Goal: Task Accomplishment & Management: Use online tool/utility

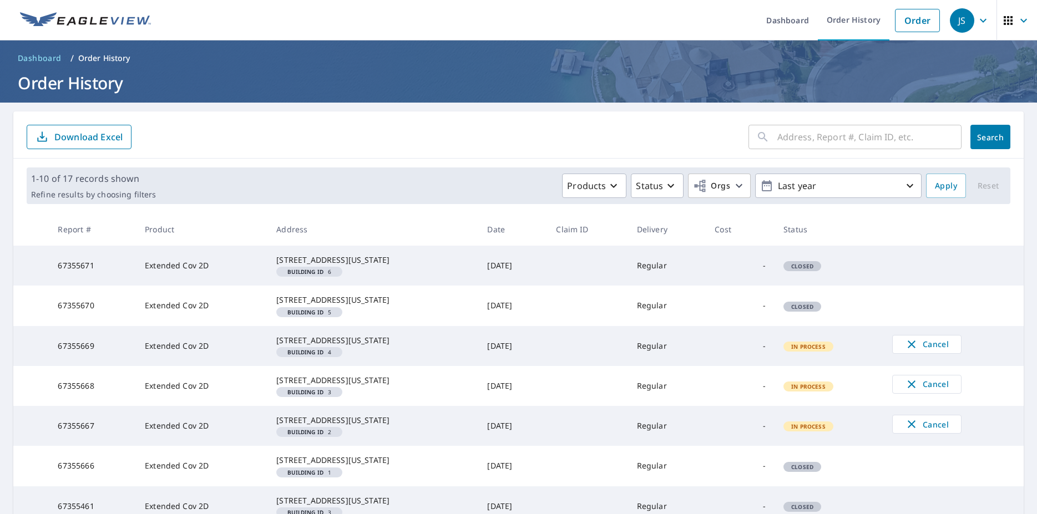
scroll to position [171, 0]
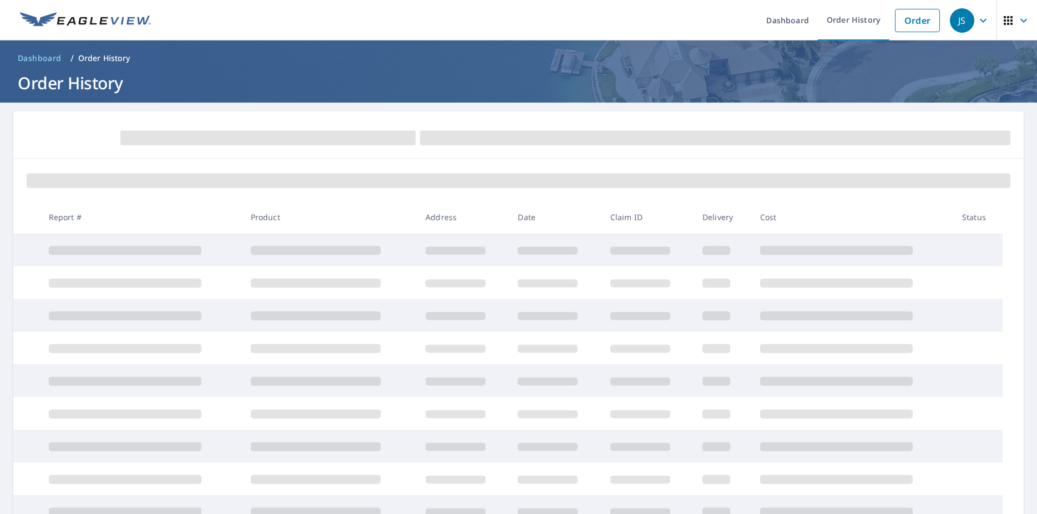
scroll to position [128, 0]
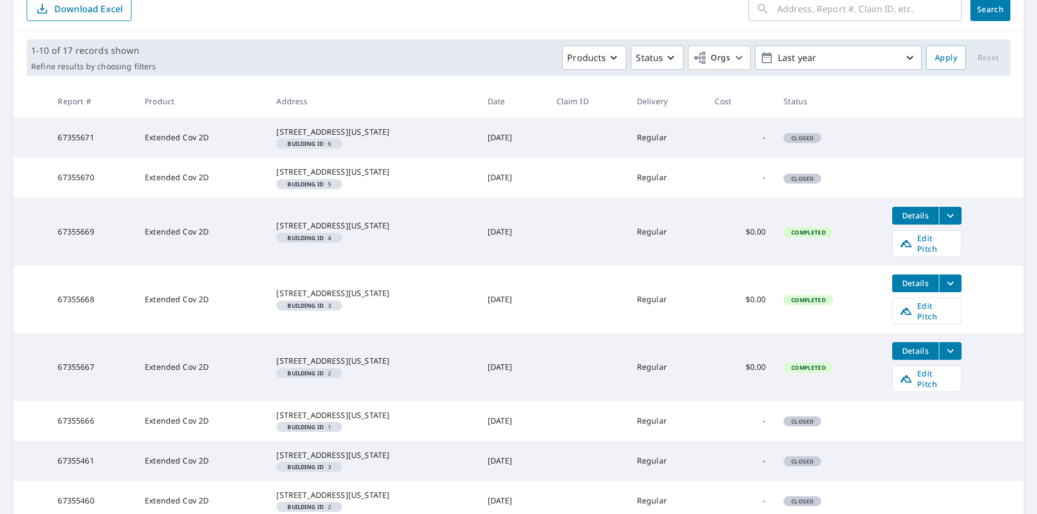
click at [915, 225] on button "Details" at bounding box center [915, 216] width 47 height 18
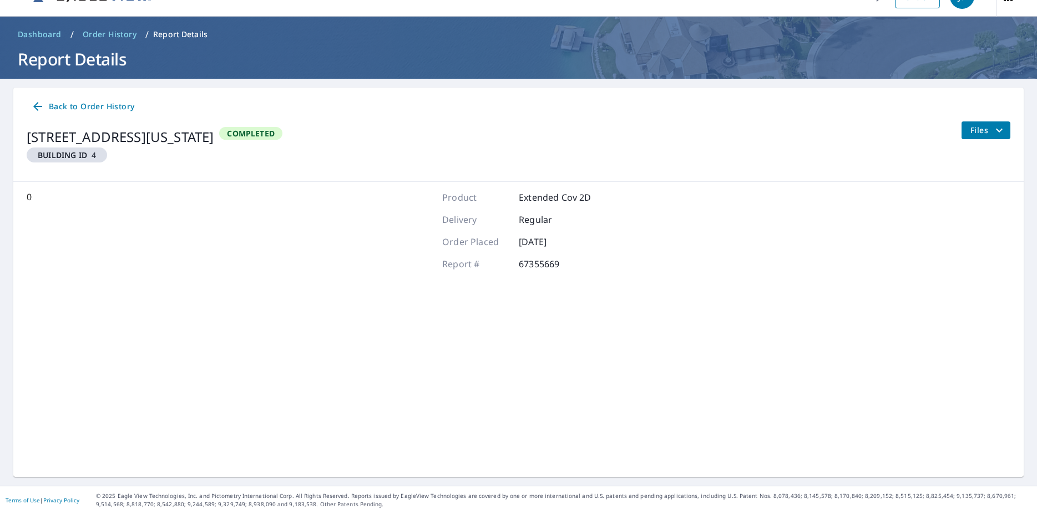
scroll to position [24, 0]
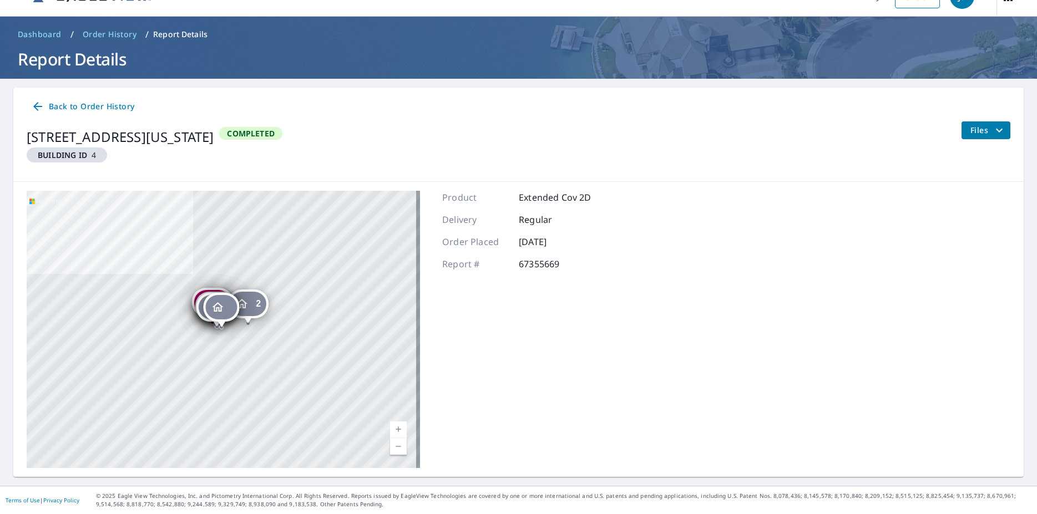
click at [972, 143] on div "Files" at bounding box center [985, 147] width 49 height 51
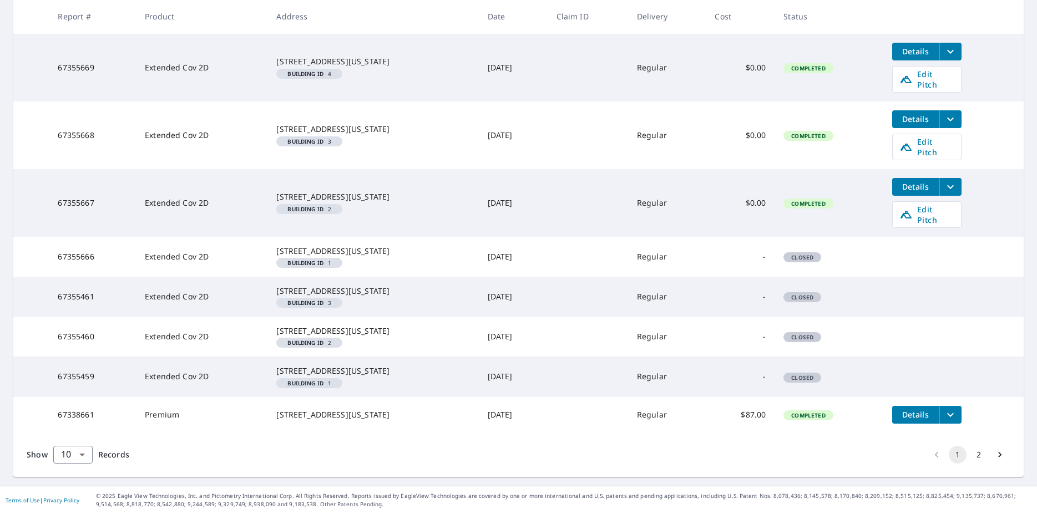
scroll to position [342, 0]
click at [970, 456] on button "2" at bounding box center [979, 455] width 18 height 18
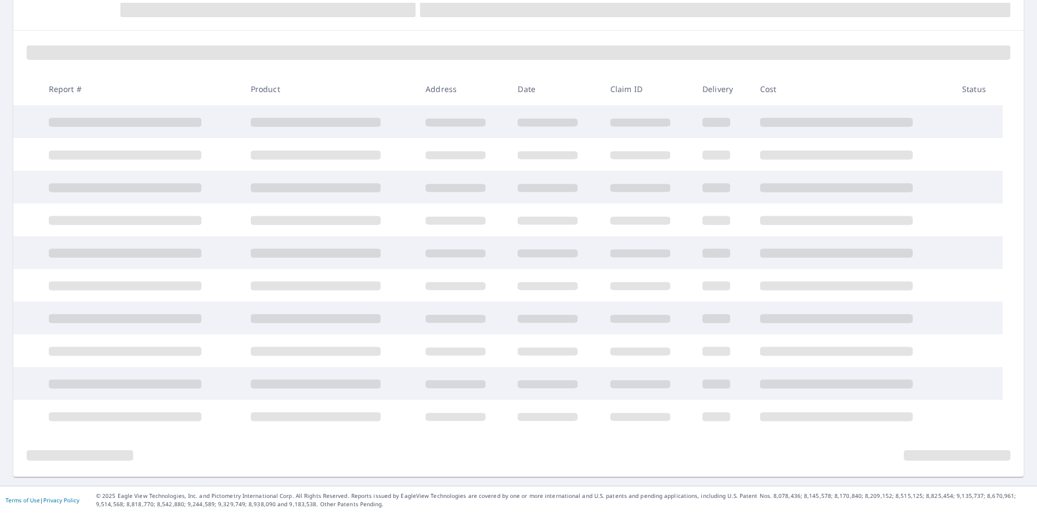
scroll to position [128, 0]
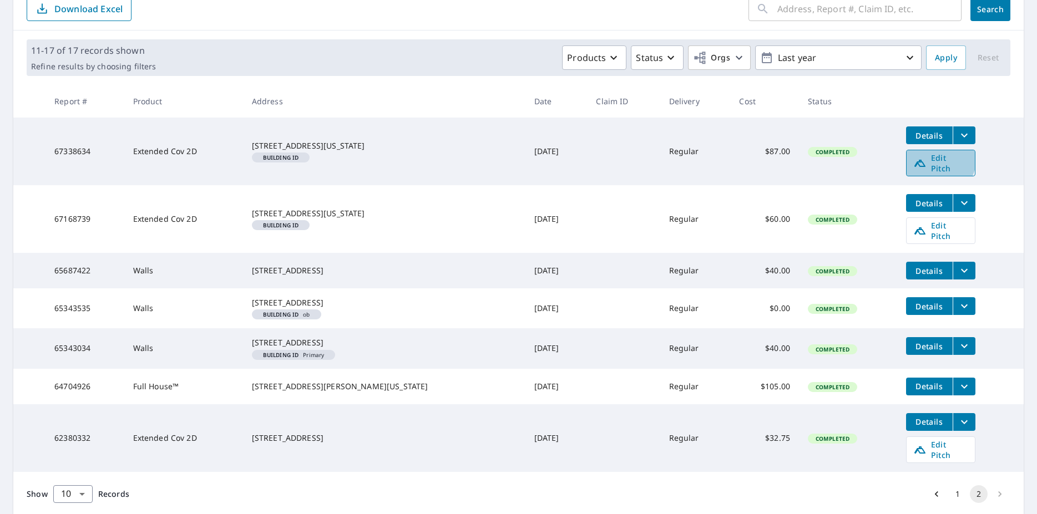
click at [917, 158] on span "Edit Pitch" at bounding box center [940, 163] width 55 height 21
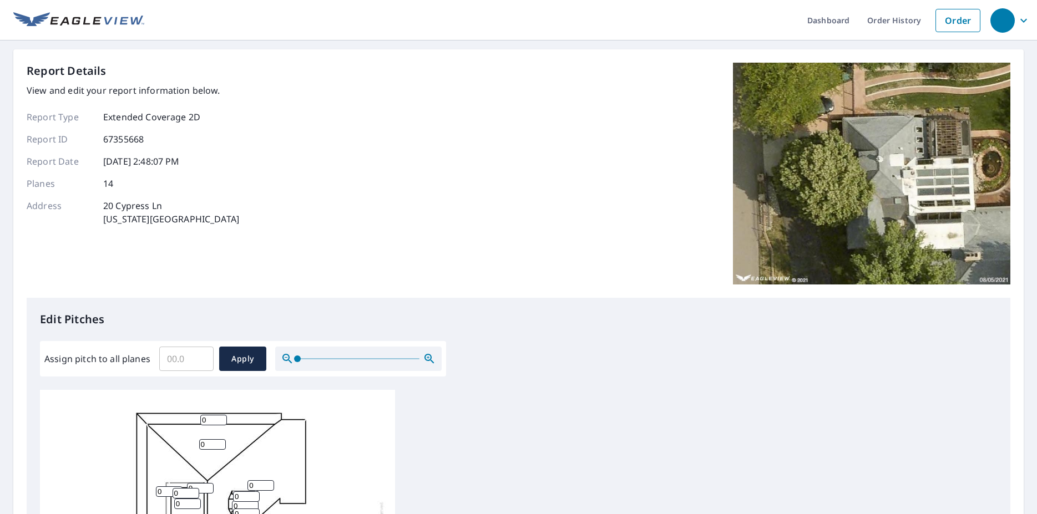
scroll to position [148, 0]
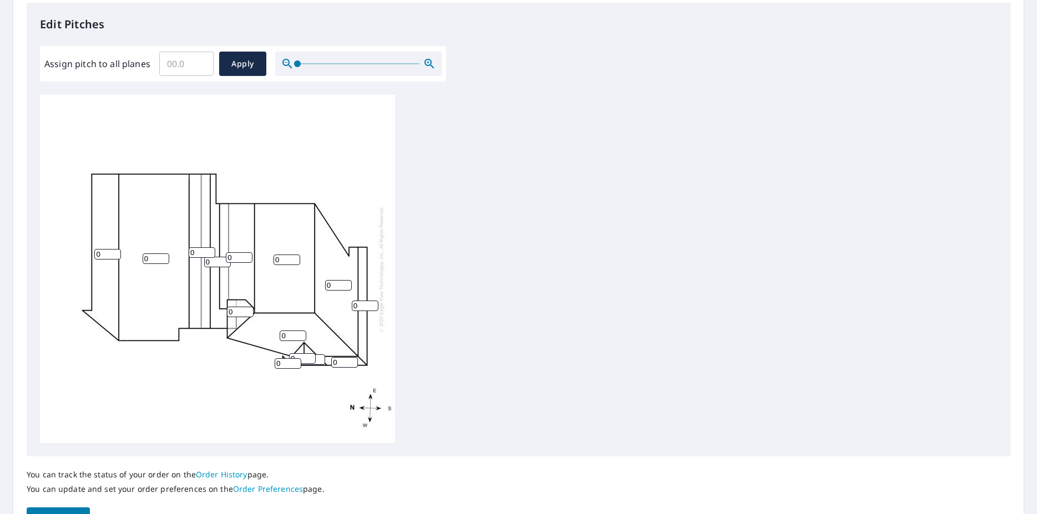
scroll to position [148, 0]
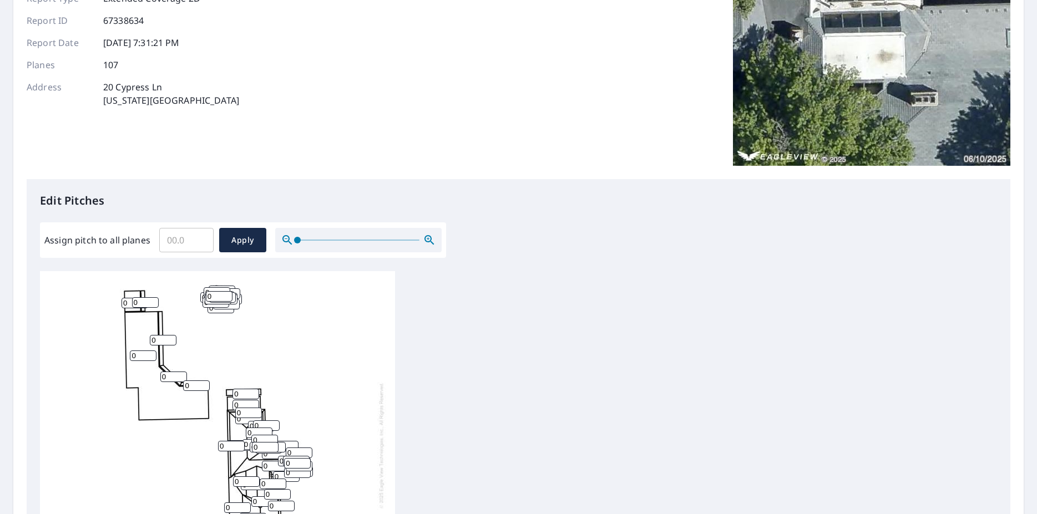
scroll to position [148, 0]
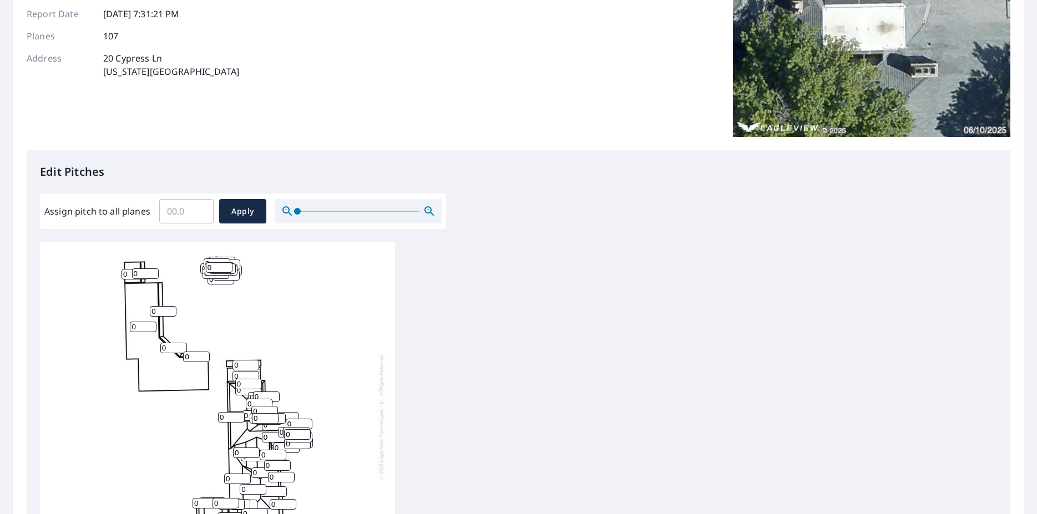
click at [127, 274] on input "0" at bounding box center [135, 274] width 27 height 11
drag, startPoint x: 127, startPoint y: 274, endPoint x: 93, endPoint y: 275, distance: 33.9
click at [122, 274] on input "0" at bounding box center [135, 274] width 27 height 11
type input "4"
click at [132, 276] on input "0" at bounding box center [145, 274] width 27 height 11
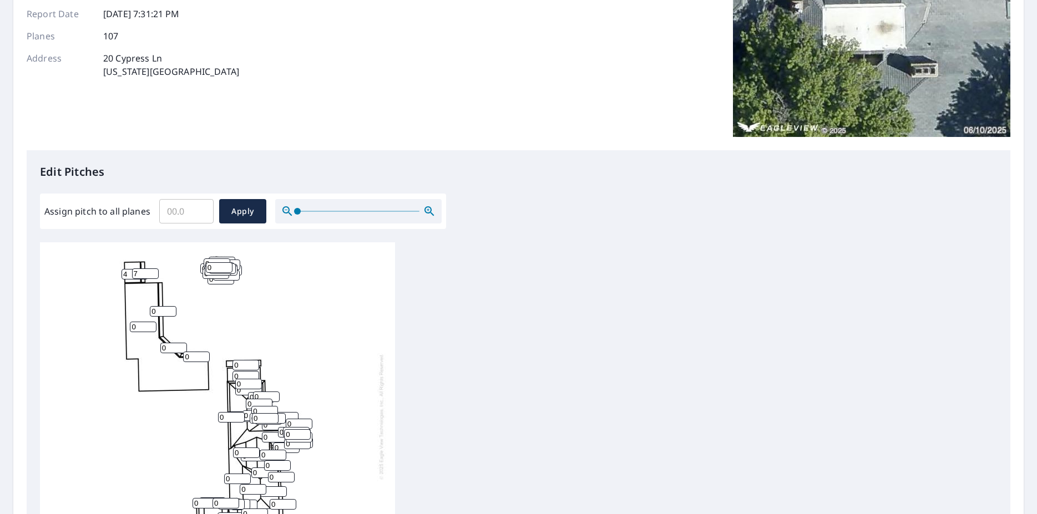
type input "7"
drag, startPoint x: 134, startPoint y: 310, endPoint x: 99, endPoint y: 310, distance: 34.4
click at [127, 310] on div "0 0 0 0 0 0 0 0 0 0 0 0 0 0 0 0 4 0 0 0 0 0 0 0 0 0 0 0 0 0 0 0 0 0 0 0 0 0 0 0…" at bounding box center [217, 416] width 355 height 348
click at [185, 211] on input "Assign pitch to all planes" at bounding box center [186, 211] width 54 height 31
type input "5"
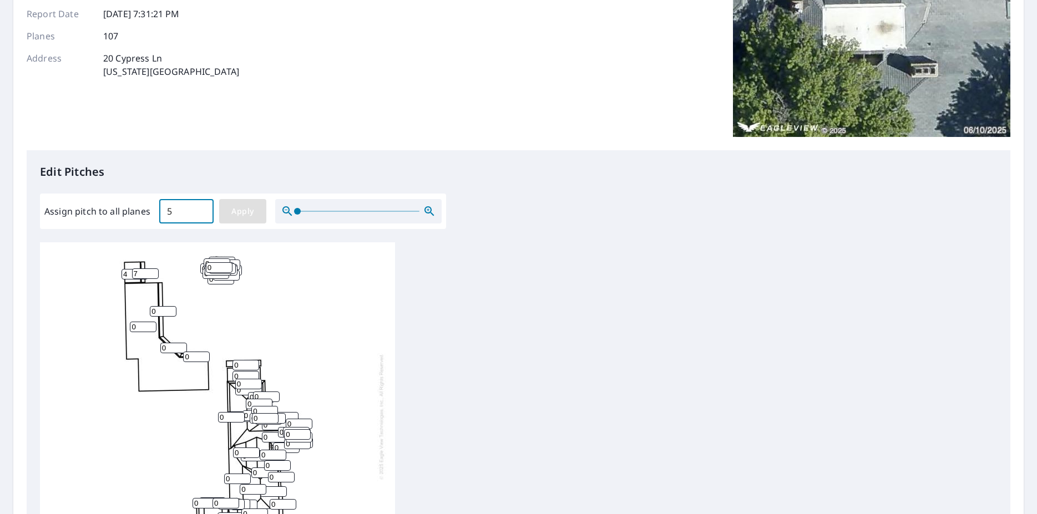
click at [244, 212] on button "Apply" at bounding box center [242, 211] width 47 height 24
type input "5"
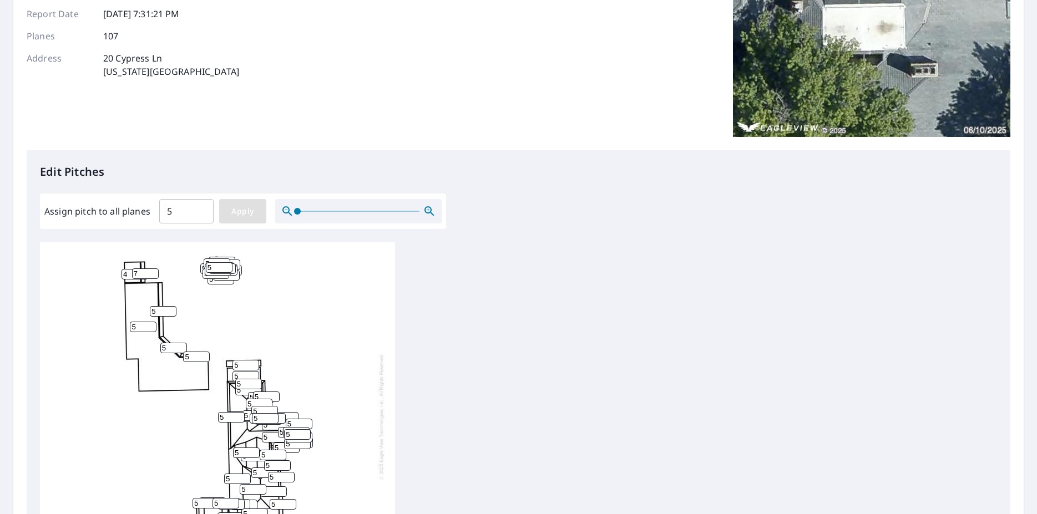
type input "5"
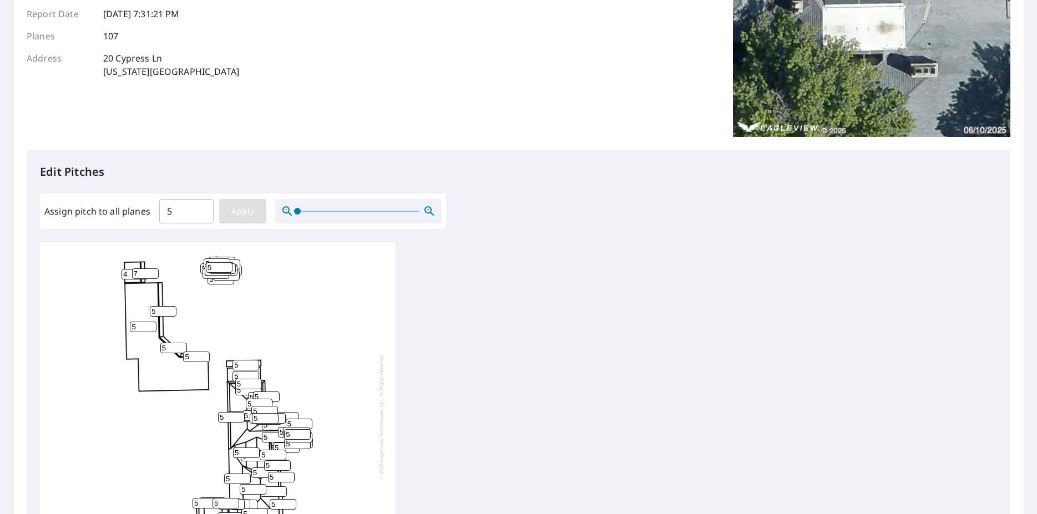
type input "5"
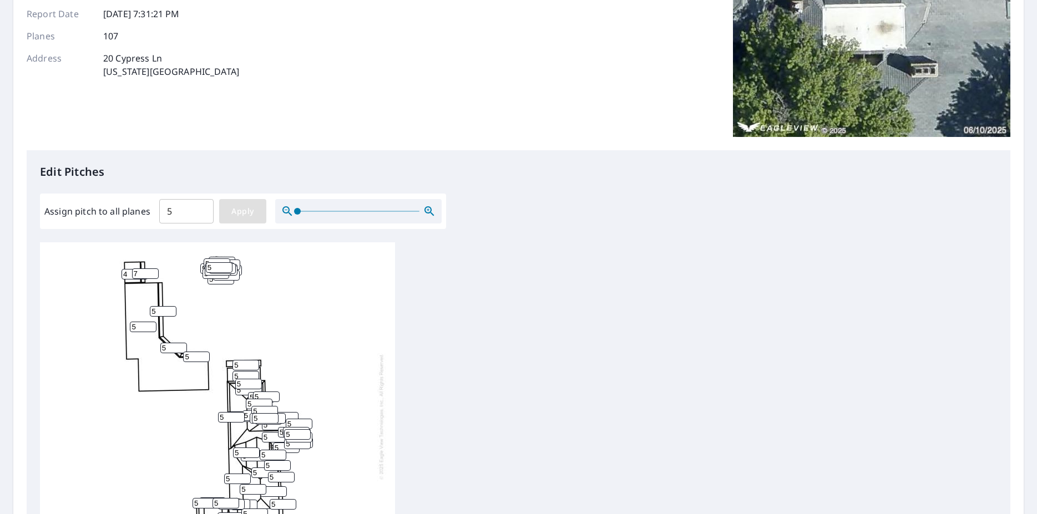
type input "5"
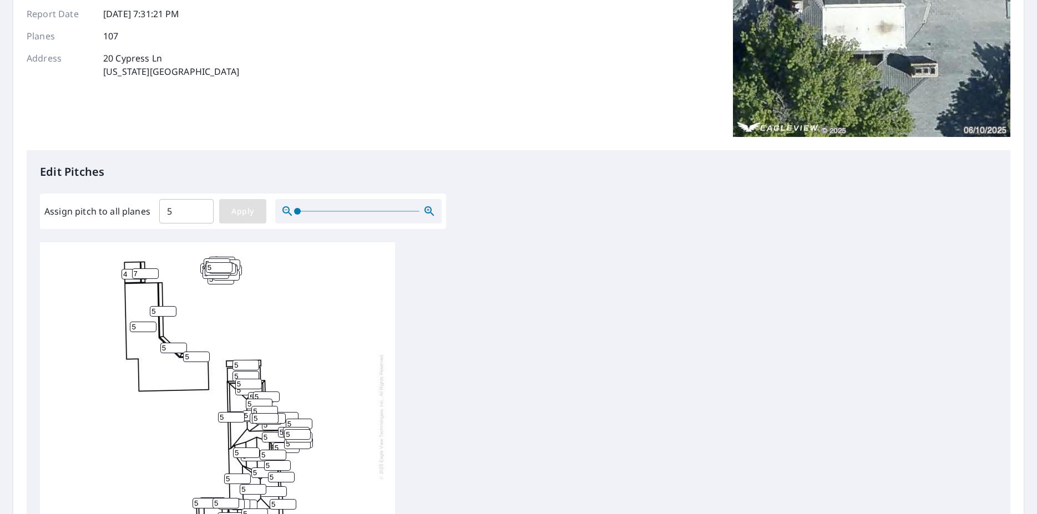
type input "5"
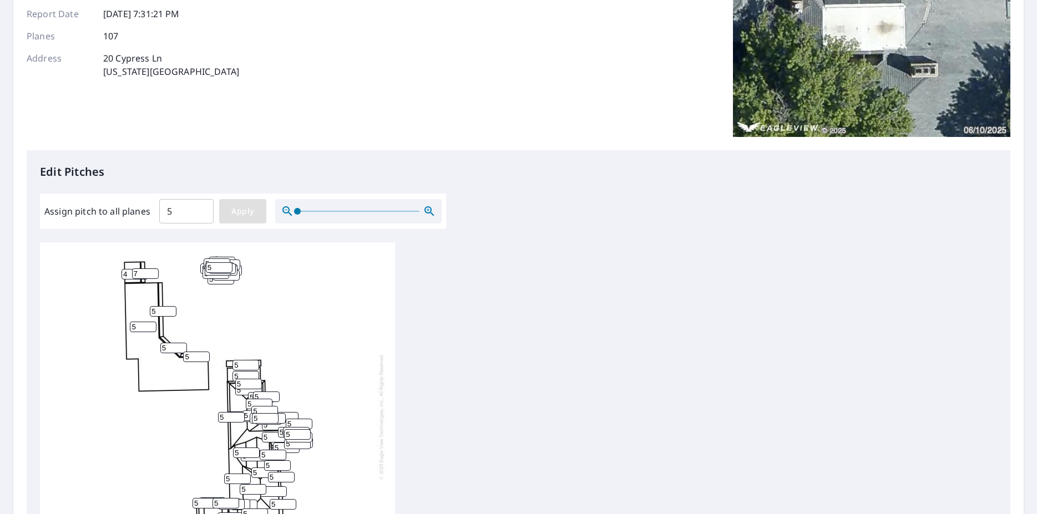
type input "5"
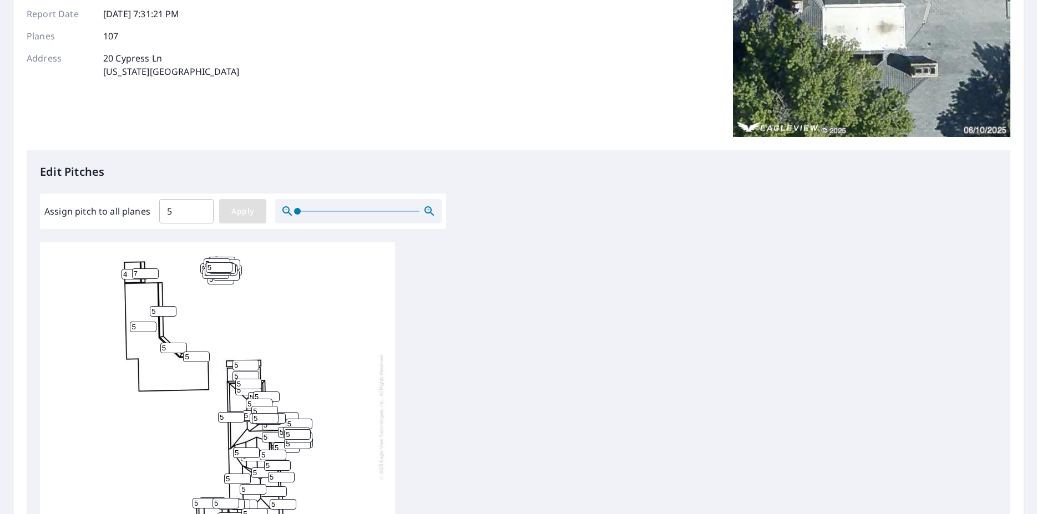
type input "5"
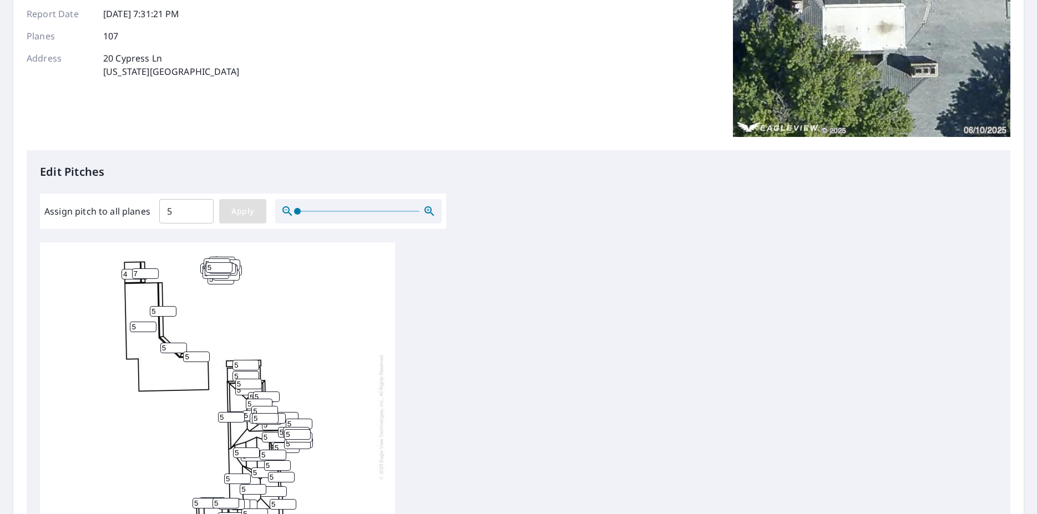
type input "5"
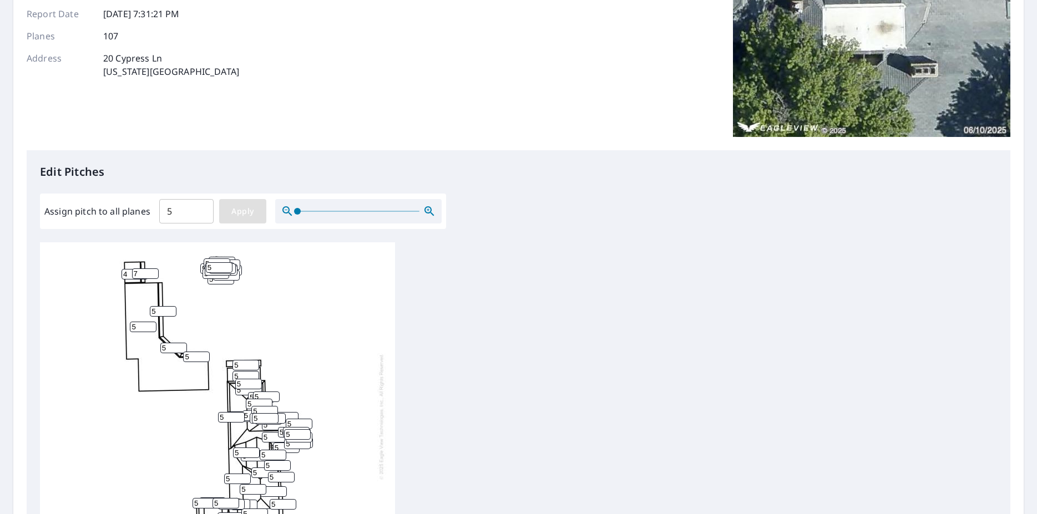
type input "5"
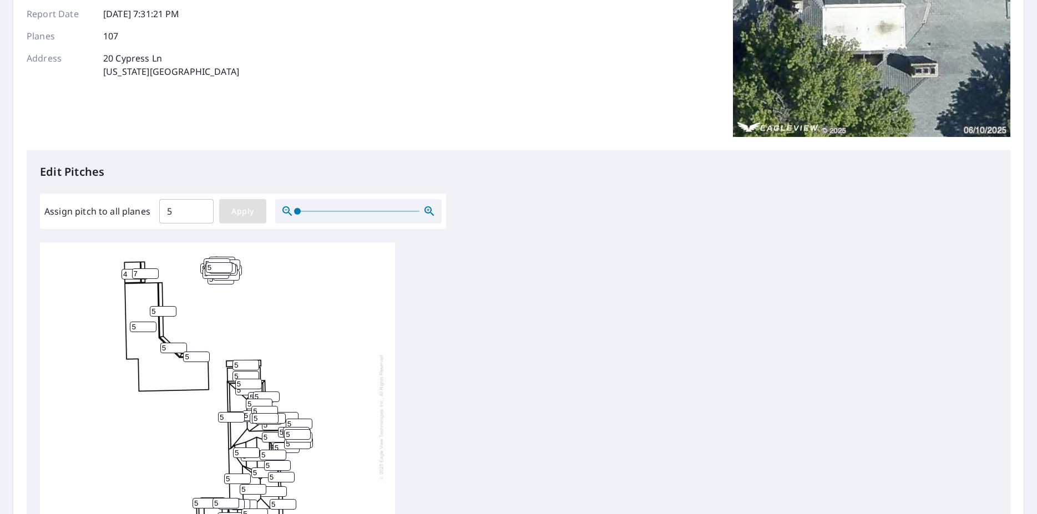
type input "5"
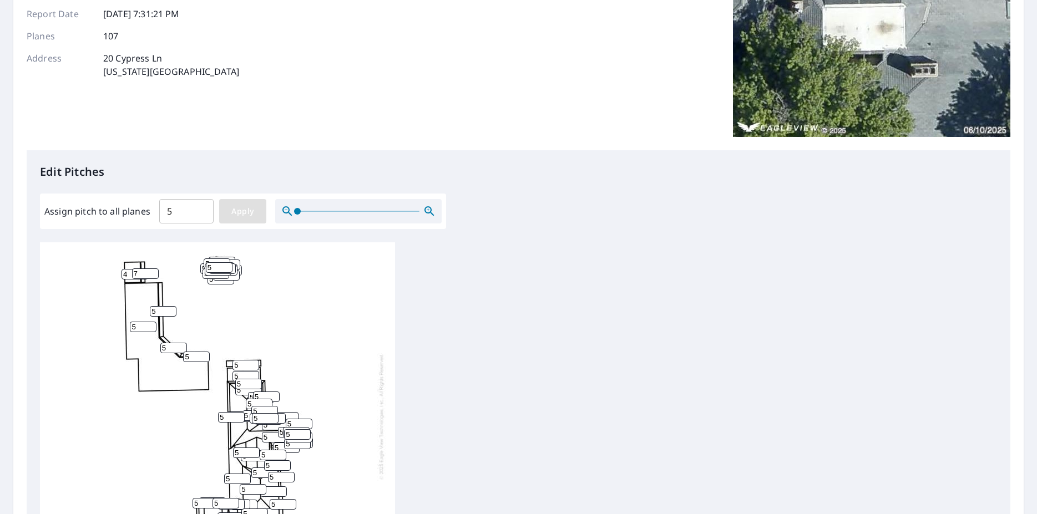
type input "5"
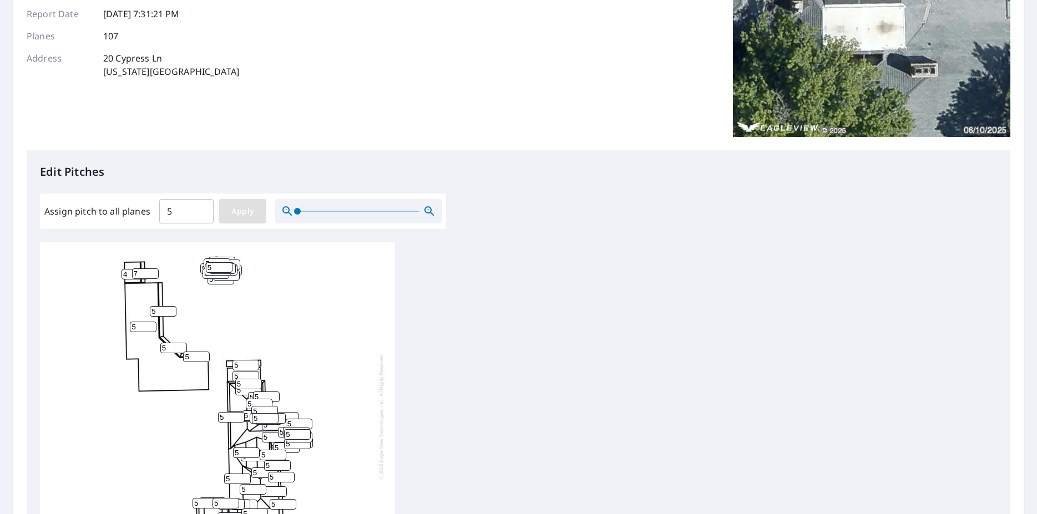
type input "5"
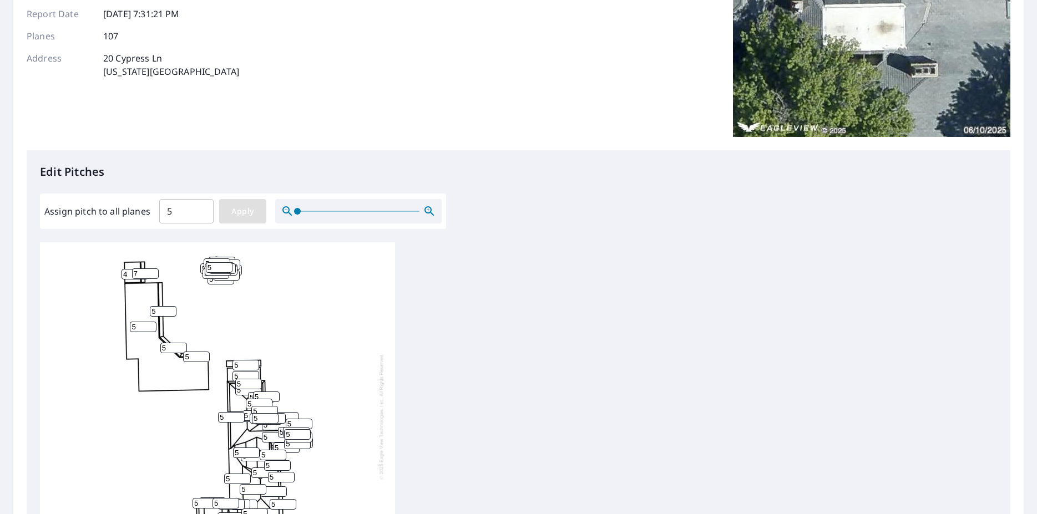
type input "5"
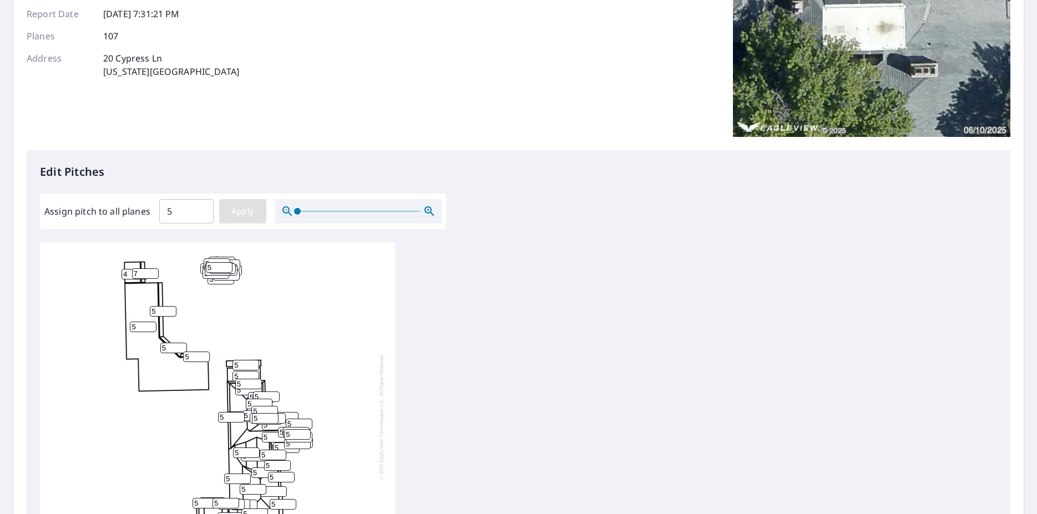
type input "5"
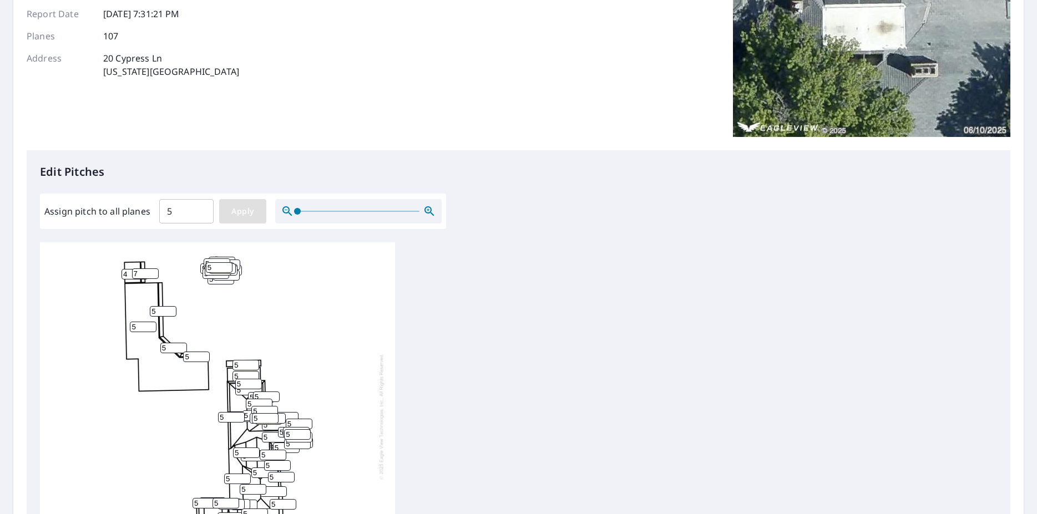
type input "5"
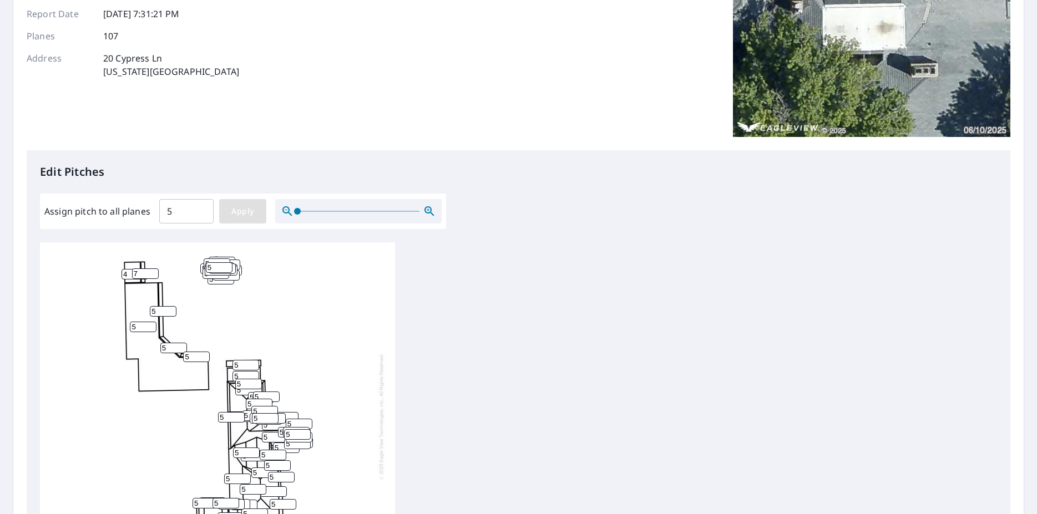
type input "5"
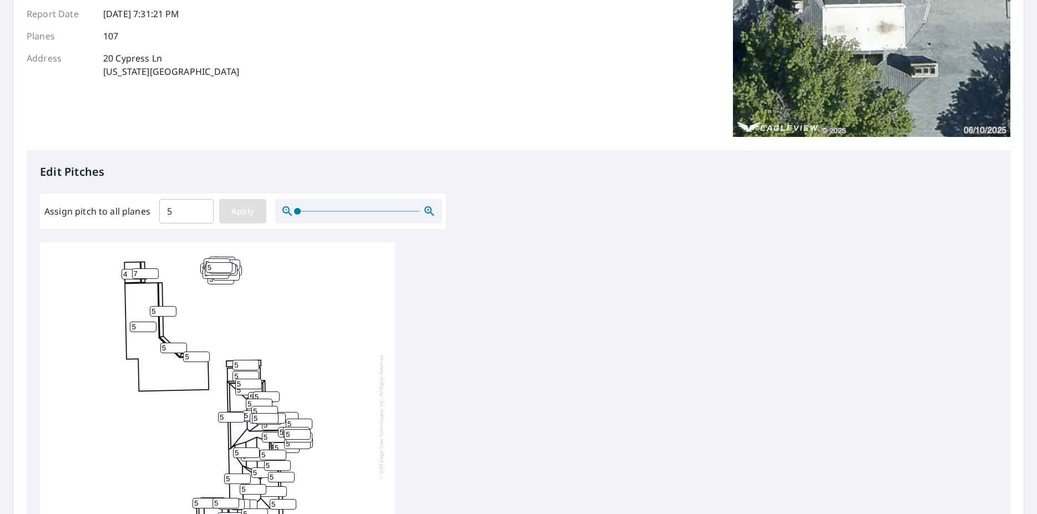
type input "5"
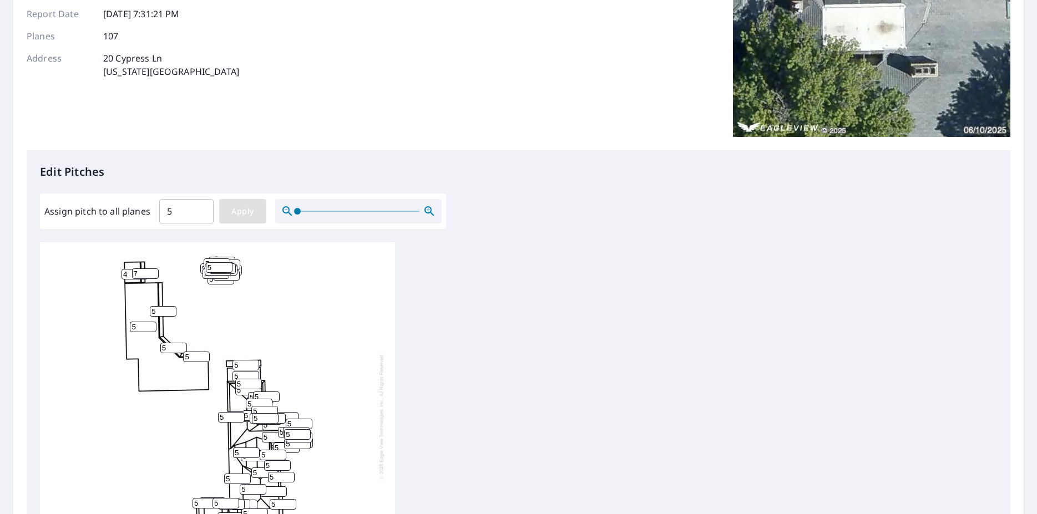
type input "5"
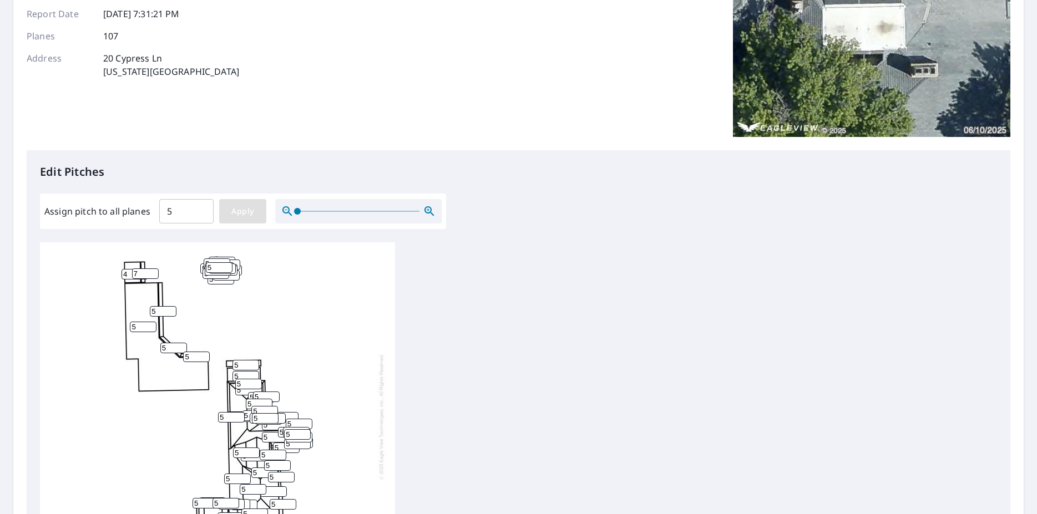
type input "5"
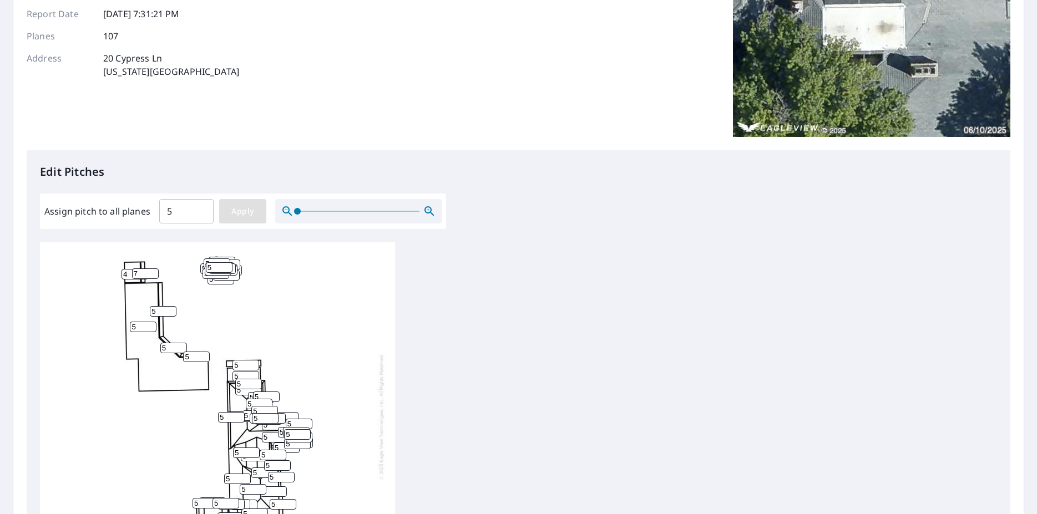
type input "5"
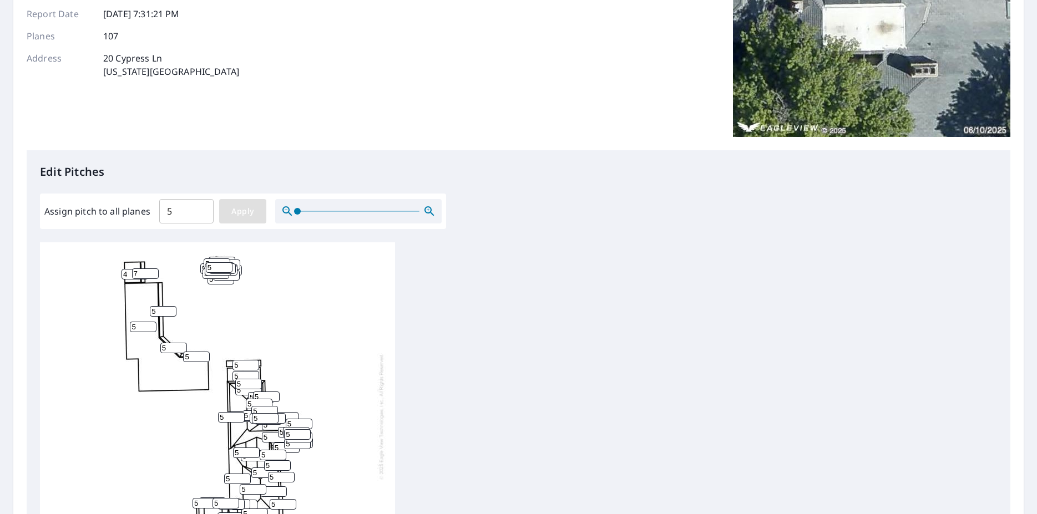
type input "5"
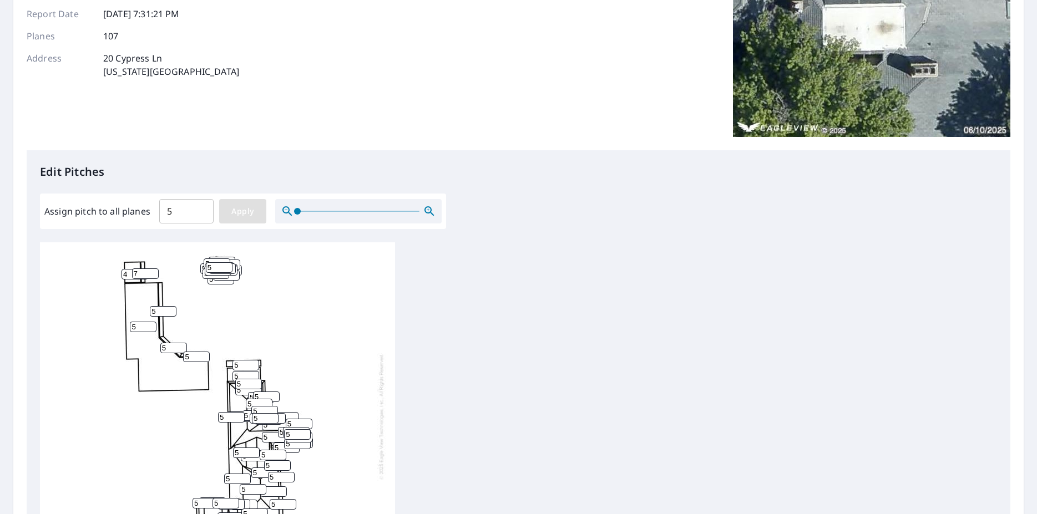
type input "5"
drag, startPoint x: 130, startPoint y: 276, endPoint x: 35, endPoint y: 277, distance: 94.9
click at [122, 276] on input "5" at bounding box center [135, 274] width 27 height 11
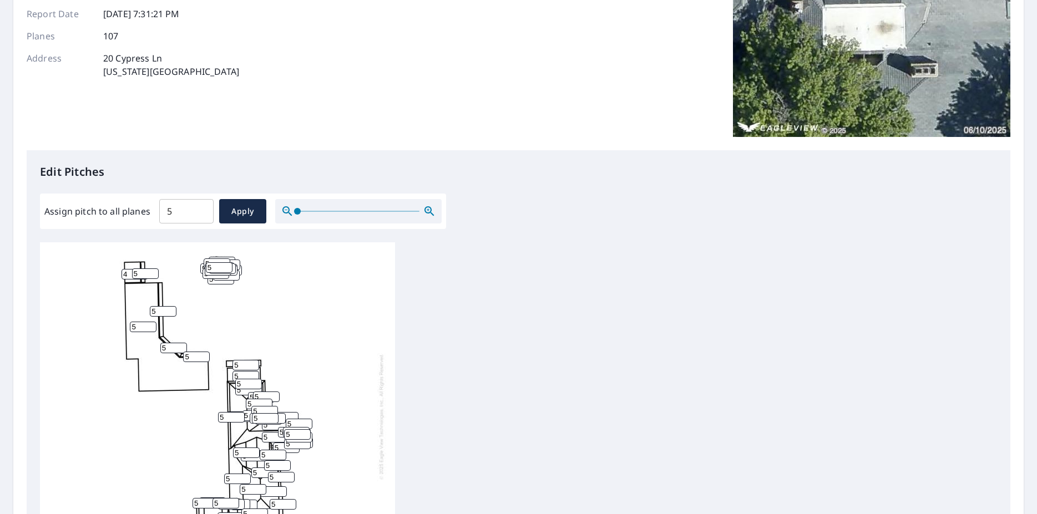
type input "4"
click at [132, 278] on input "5" at bounding box center [145, 274] width 27 height 11
type input "7"
drag, startPoint x: 156, startPoint y: 309, endPoint x: 3, endPoint y: 307, distance: 153.1
click at [150, 308] on input "5" at bounding box center [163, 311] width 27 height 11
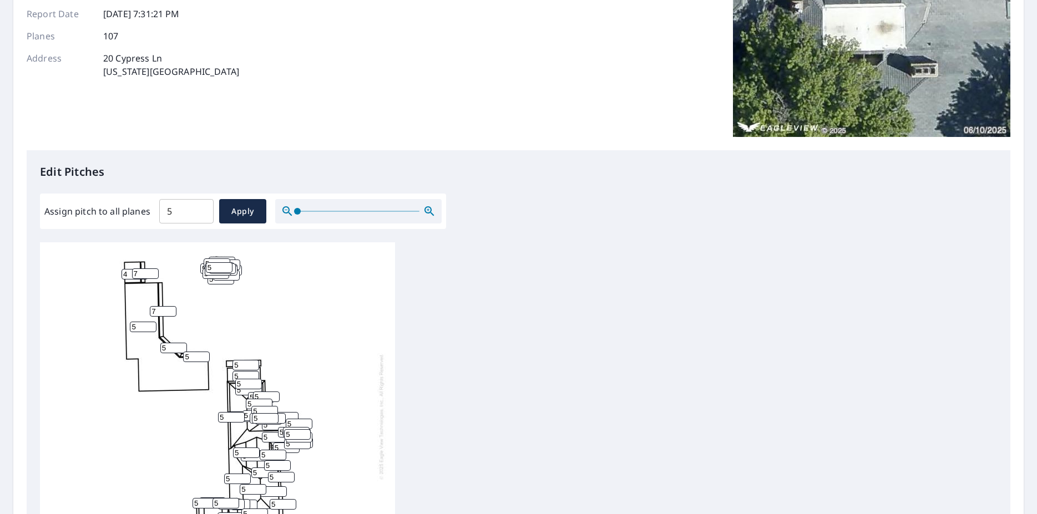
type input "7"
drag, startPoint x: 117, startPoint y: 328, endPoint x: 13, endPoint y: 322, distance: 103.9
click at [130, 328] on input "5" at bounding box center [143, 327] width 27 height 11
type input "0"
drag, startPoint x: 159, startPoint y: 348, endPoint x: 103, endPoint y: 354, distance: 55.8
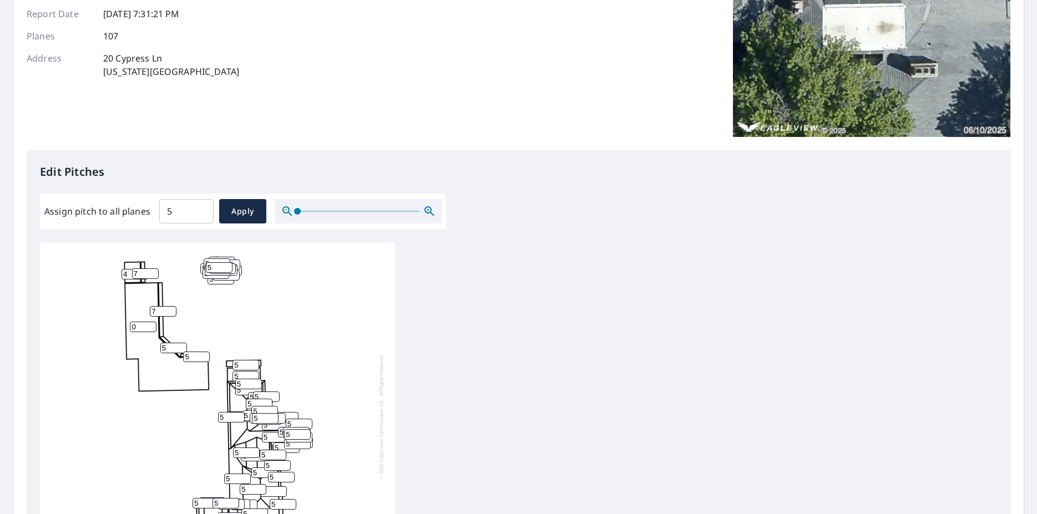
click at [160, 351] on input "5" at bounding box center [173, 348] width 27 height 11
type input "7"
drag, startPoint x: 162, startPoint y: 360, endPoint x: 148, endPoint y: 360, distance: 13.9
click at [183, 360] on input "5" at bounding box center [196, 357] width 27 height 11
type input "7"
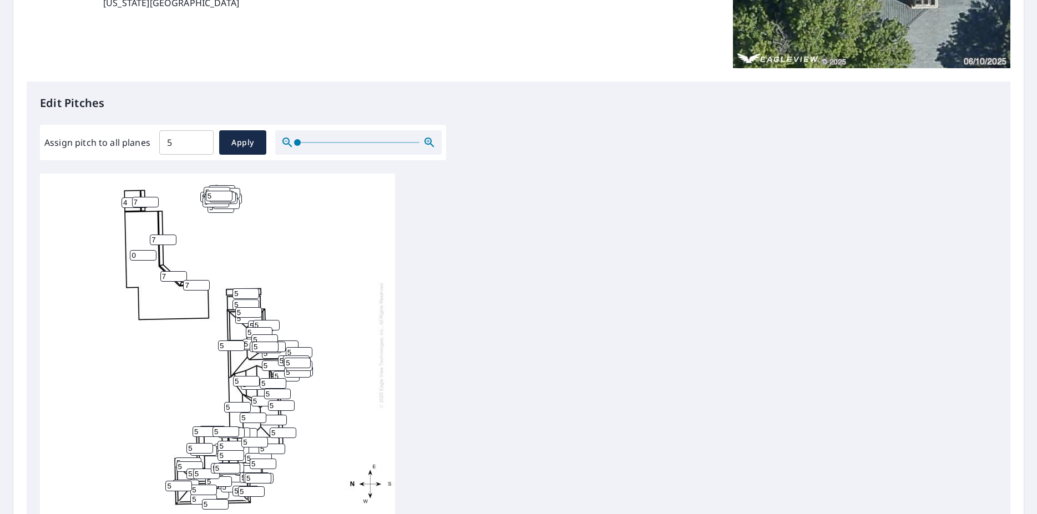
scroll to position [364, 0]
